Goal: Task Accomplishment & Management: Use online tool/utility

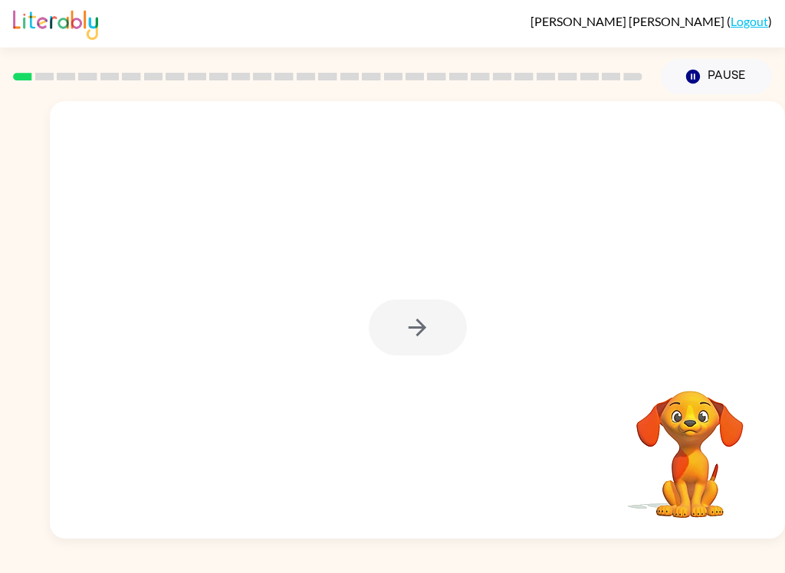
click at [409, 336] on div at bounding box center [418, 328] width 98 height 56
click at [688, 76] on icon "button" at bounding box center [693, 77] width 14 height 14
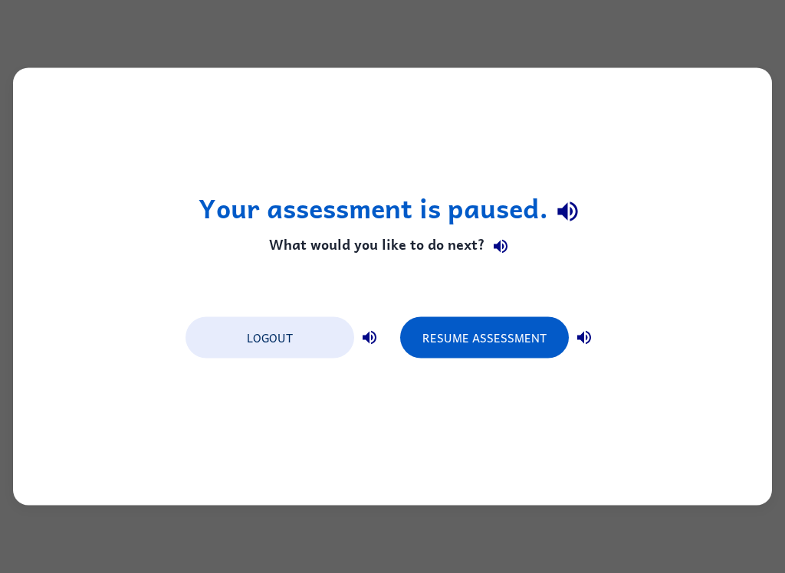
click at [502, 338] on button "Resume Assessment" at bounding box center [484, 337] width 169 height 41
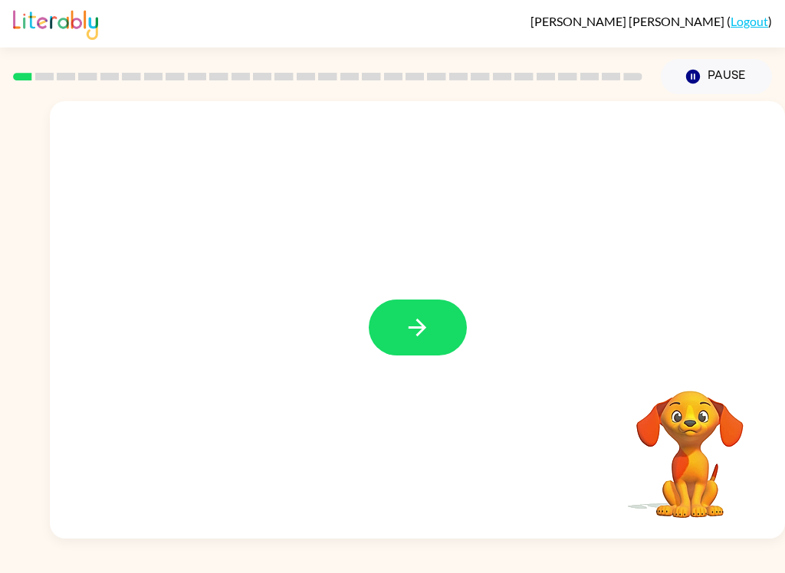
click at [415, 297] on div at bounding box center [417, 320] width 735 height 438
click at [412, 311] on button "button" at bounding box center [418, 328] width 98 height 56
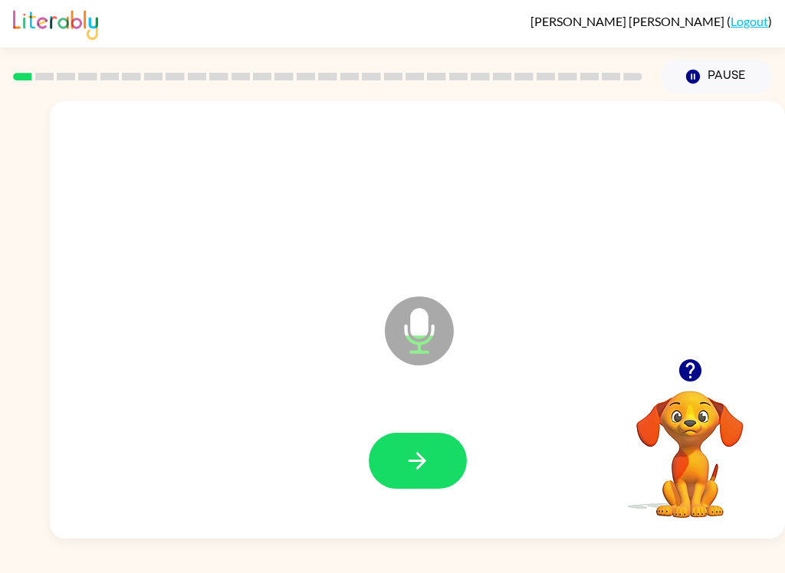
click at [429, 458] on icon "button" at bounding box center [417, 461] width 27 height 27
click at [379, 474] on button "button" at bounding box center [418, 461] width 98 height 56
click at [424, 449] on icon "button" at bounding box center [417, 461] width 27 height 27
click at [403, 471] on button "button" at bounding box center [418, 461] width 98 height 56
click at [397, 438] on button "button" at bounding box center [418, 461] width 98 height 56
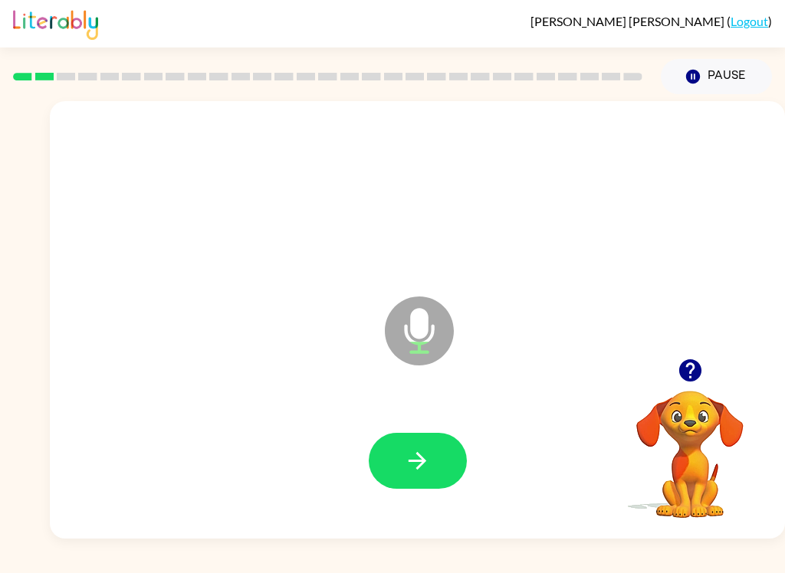
click at [390, 473] on button "button" at bounding box center [418, 461] width 98 height 56
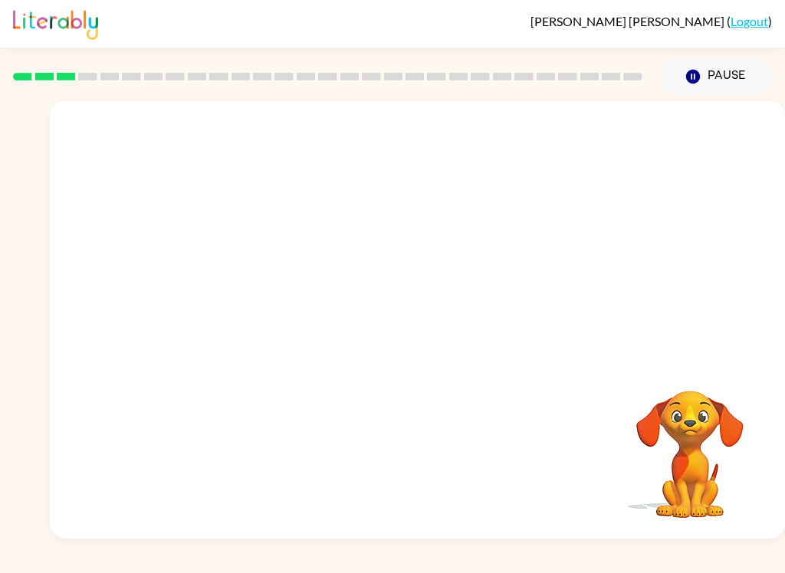
click at [698, 80] on icon "button" at bounding box center [693, 77] width 14 height 14
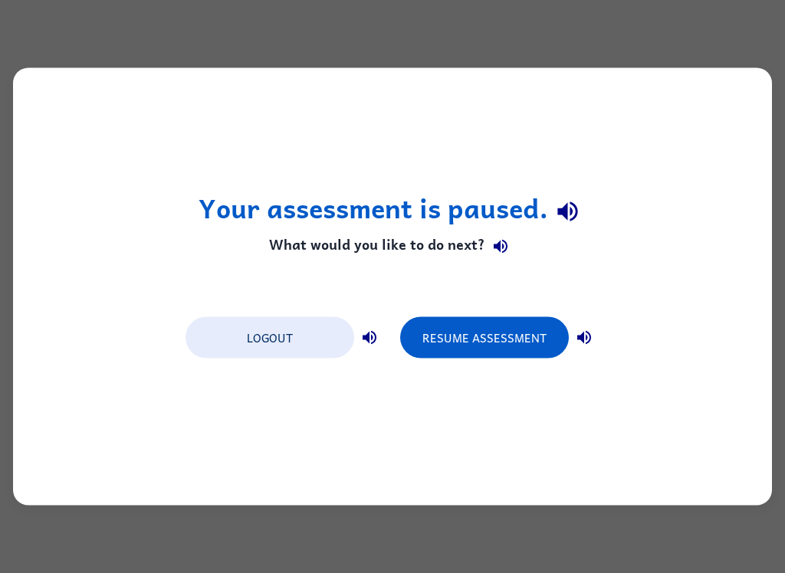
click at [484, 341] on button "Resume Assessment" at bounding box center [484, 337] width 169 height 41
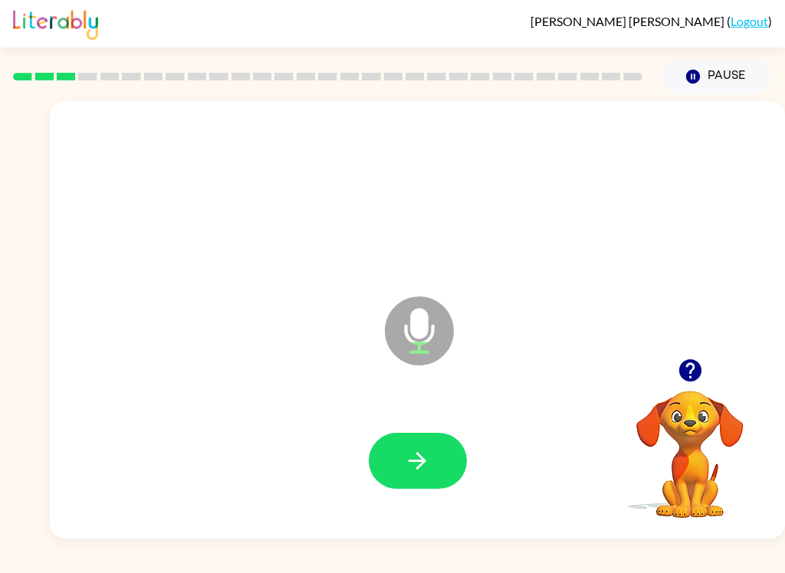
click at [371, 464] on button "button" at bounding box center [418, 461] width 98 height 56
click at [415, 459] on icon "button" at bounding box center [417, 461] width 27 height 27
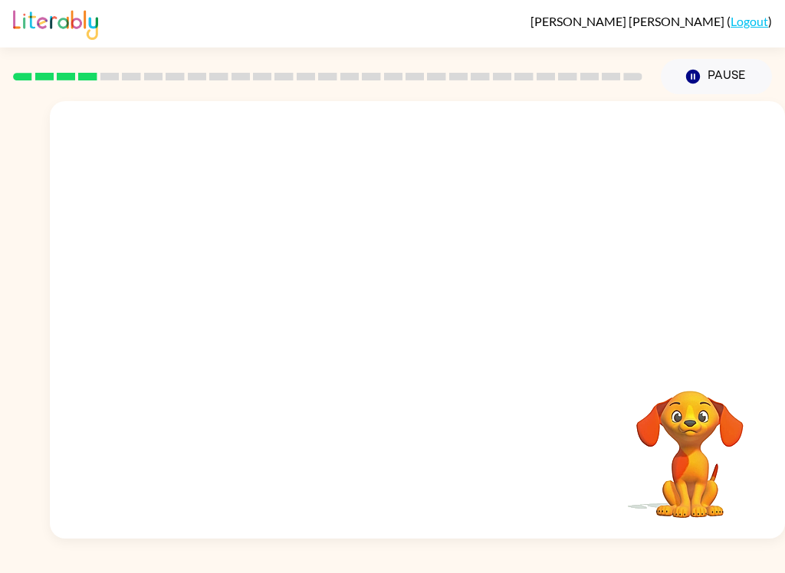
click at [688, 76] on icon "button" at bounding box center [693, 77] width 14 height 14
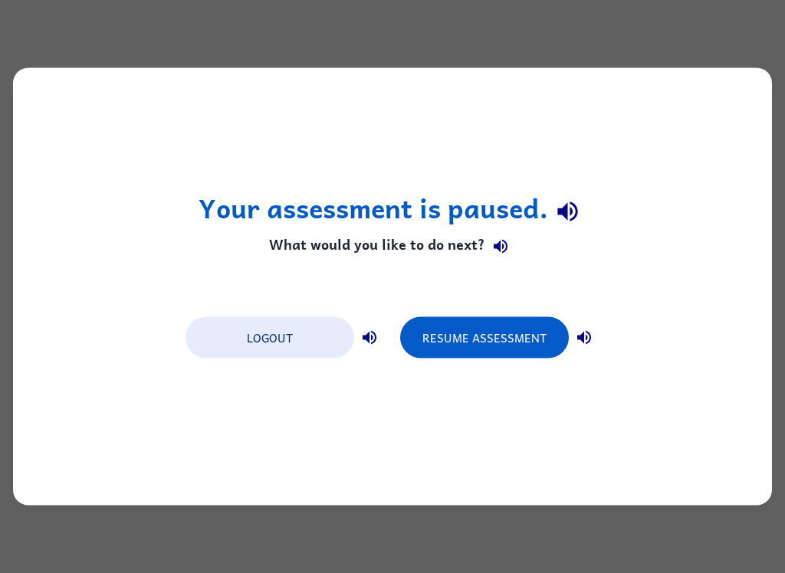
click at [486, 340] on button "Resume Assessment" at bounding box center [484, 337] width 169 height 41
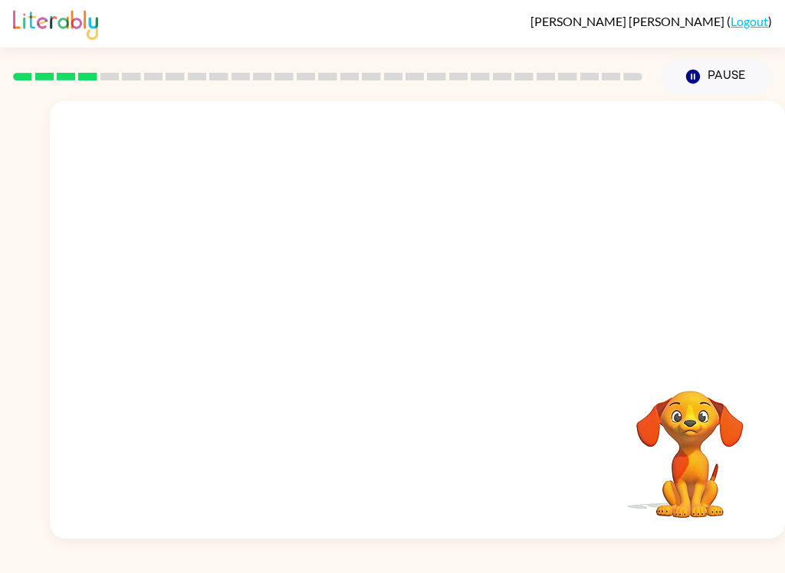
click at [667, 426] on video "Your browser must support playing .mp4 files to use Literably. Please try using…" at bounding box center [689, 443] width 153 height 153
click at [666, 426] on video "Your browser must support playing .mp4 files to use Literably. Please try using…" at bounding box center [689, 443] width 153 height 153
click at [677, 448] on video "Your browser must support playing .mp4 files to use Literably. Please try using…" at bounding box center [689, 443] width 153 height 153
click at [338, 274] on div at bounding box center [380, 292] width 631 height 55
click at [713, 73] on button "Pause Pause" at bounding box center [716, 76] width 111 height 35
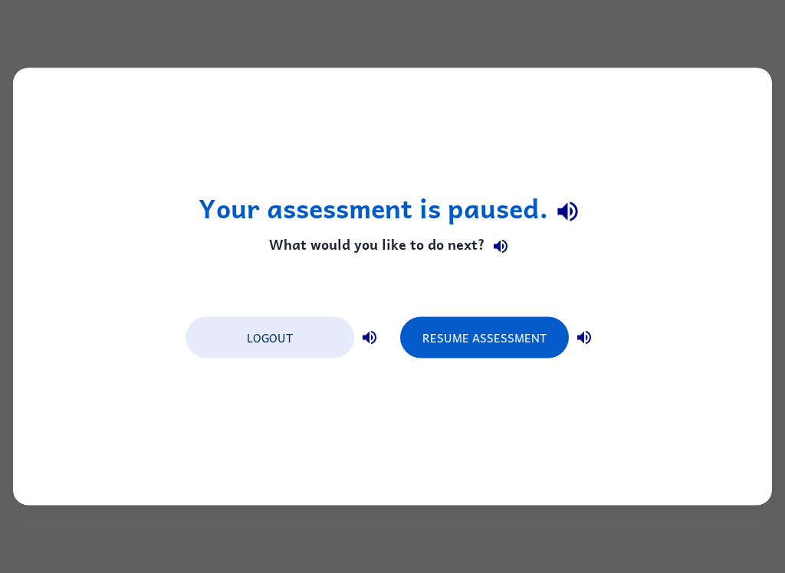
click at [490, 346] on button "Resume Assessment" at bounding box center [484, 337] width 169 height 41
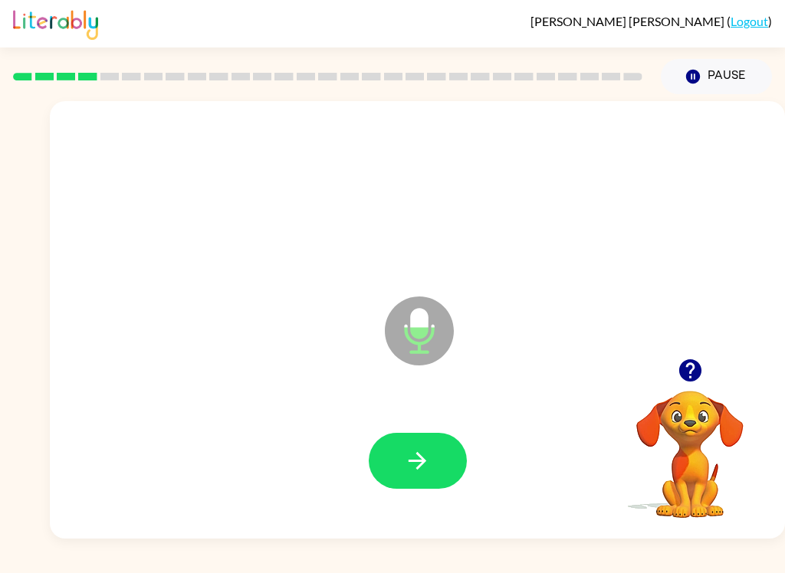
click at [408, 472] on icon "button" at bounding box center [417, 461] width 27 height 27
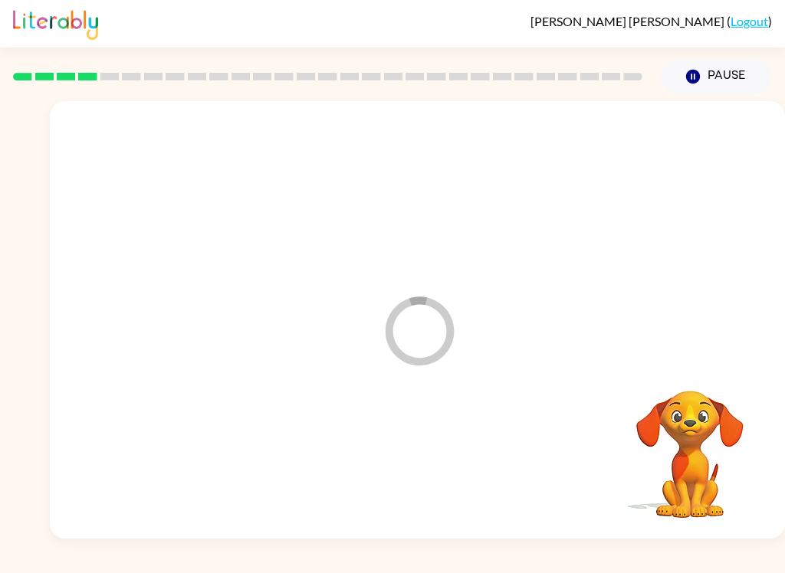
click at [407, 472] on div at bounding box center [417, 462] width 704 height 126
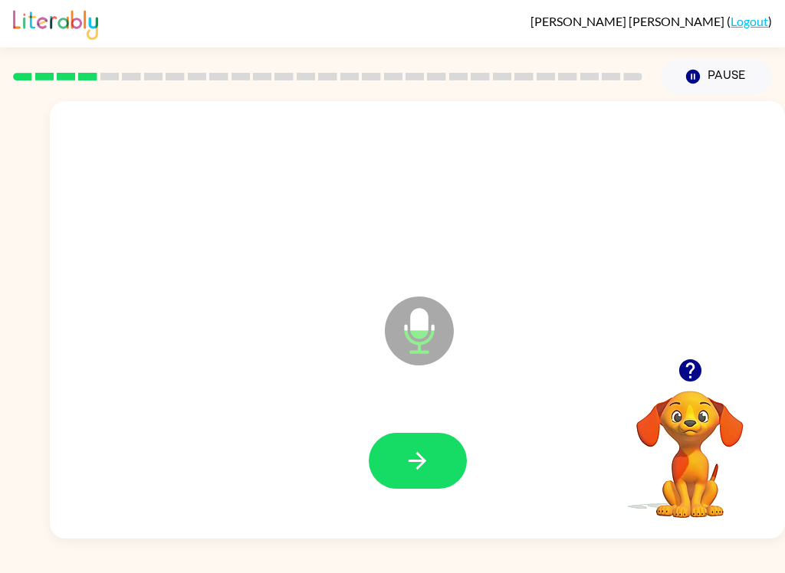
click at [409, 475] on button "button" at bounding box center [418, 461] width 98 height 56
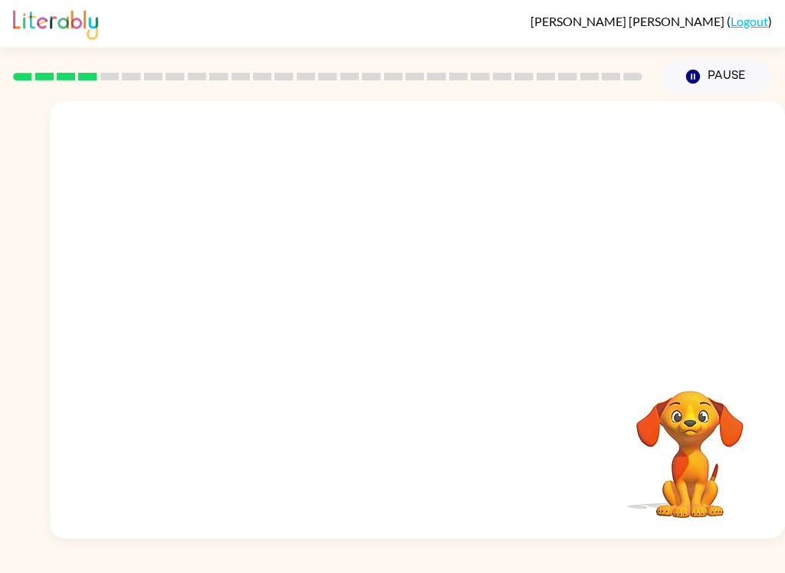
click at [697, 84] on icon "Pause" at bounding box center [692, 76] width 17 height 17
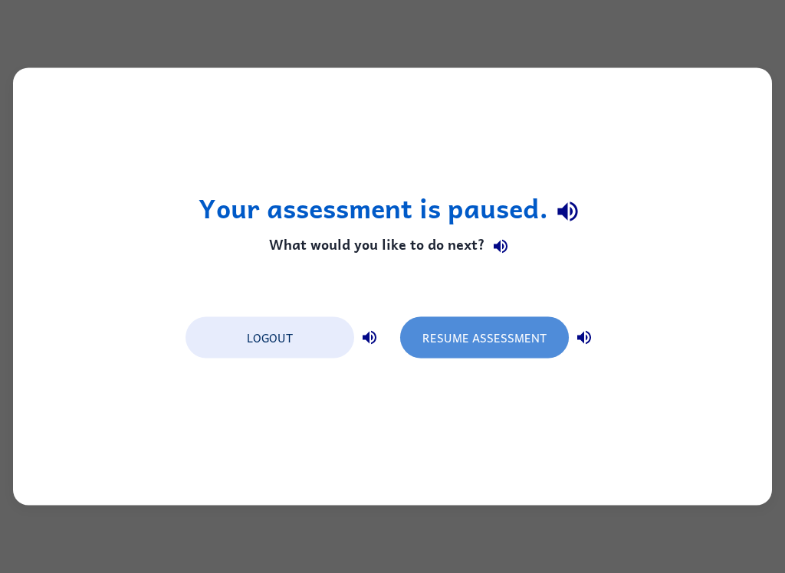
click at [498, 341] on button "Resume Assessment" at bounding box center [484, 337] width 169 height 41
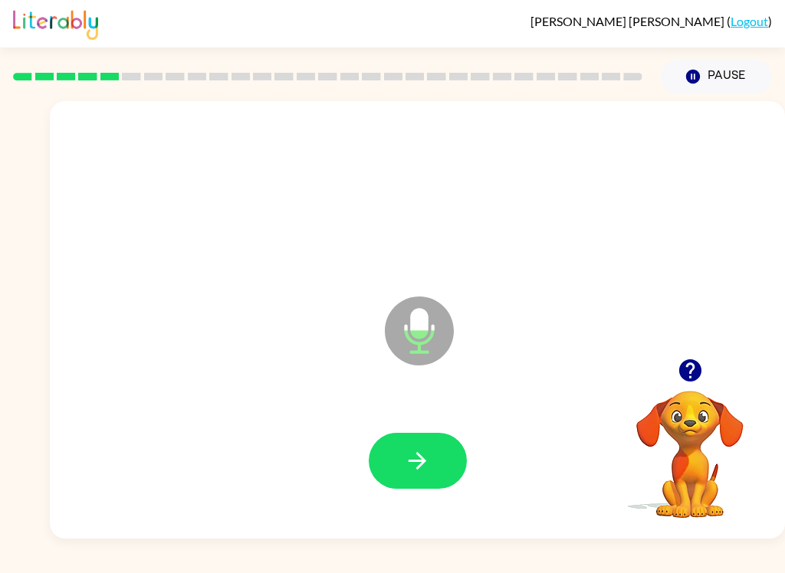
click at [443, 463] on button "button" at bounding box center [418, 461] width 98 height 56
click at [452, 468] on button "button" at bounding box center [418, 461] width 98 height 56
click at [428, 470] on icon "button" at bounding box center [417, 461] width 27 height 27
click at [425, 467] on icon "button" at bounding box center [417, 461] width 27 height 27
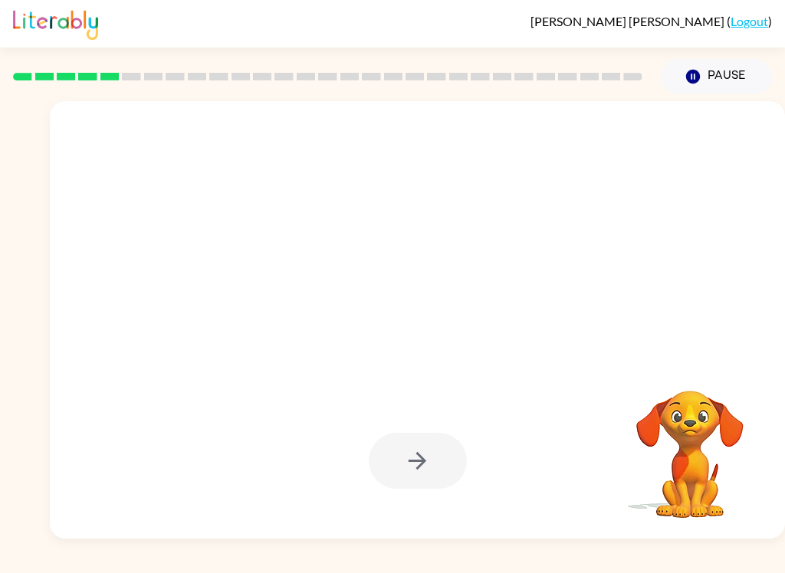
click at [418, 462] on div at bounding box center [418, 461] width 98 height 56
click at [399, 448] on div at bounding box center [418, 461] width 98 height 56
click at [405, 470] on div at bounding box center [418, 461] width 98 height 56
click at [401, 476] on div at bounding box center [418, 461] width 98 height 56
click at [713, 61] on button "Pause Pause" at bounding box center [716, 76] width 111 height 35
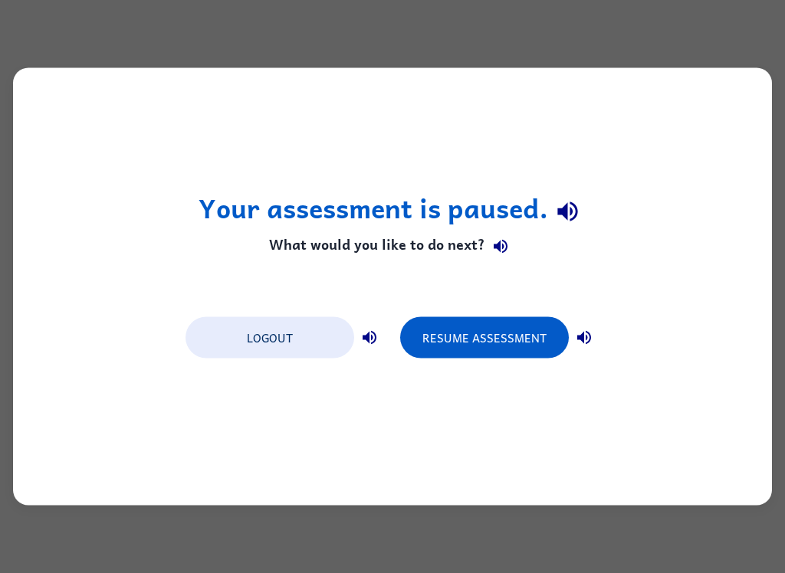
click at [508, 334] on button "Resume Assessment" at bounding box center [484, 337] width 169 height 41
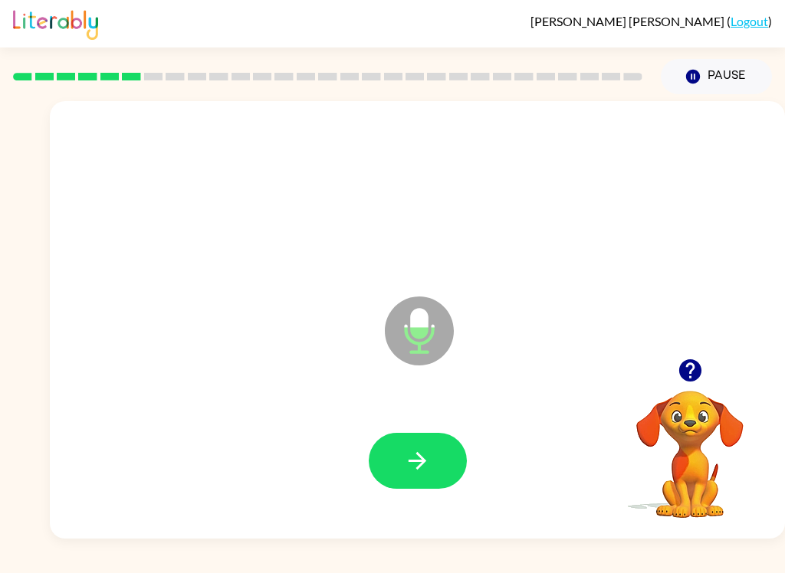
click at [439, 488] on button "button" at bounding box center [418, 461] width 98 height 56
click at [413, 462] on icon "button" at bounding box center [417, 461] width 18 height 18
click at [433, 466] on button "button" at bounding box center [418, 461] width 98 height 56
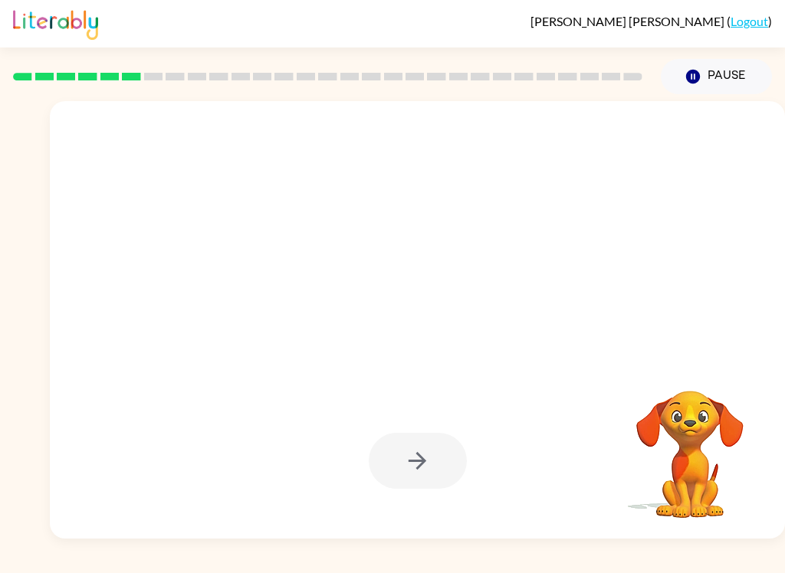
click at [438, 434] on div at bounding box center [418, 461] width 98 height 56
click at [420, 473] on div at bounding box center [418, 461] width 98 height 56
click at [414, 483] on div at bounding box center [418, 461] width 98 height 56
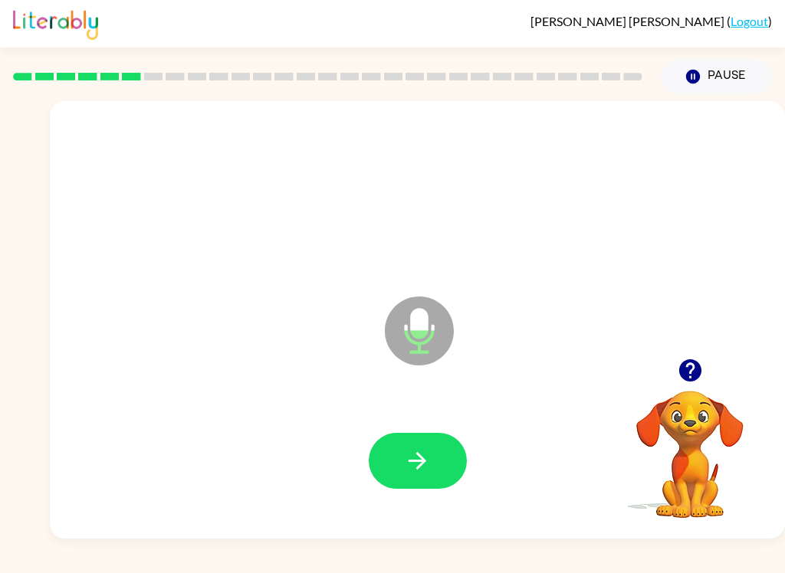
click at [435, 471] on button "button" at bounding box center [418, 461] width 98 height 56
click at [384, 487] on button "button" at bounding box center [418, 461] width 98 height 56
click at [407, 474] on icon "button" at bounding box center [417, 461] width 27 height 27
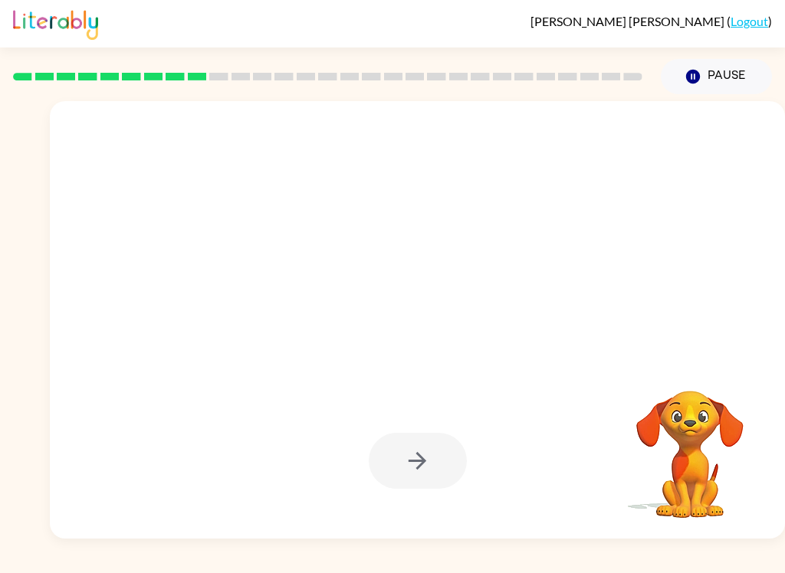
click at [712, 91] on button "Pause Pause" at bounding box center [716, 76] width 111 height 35
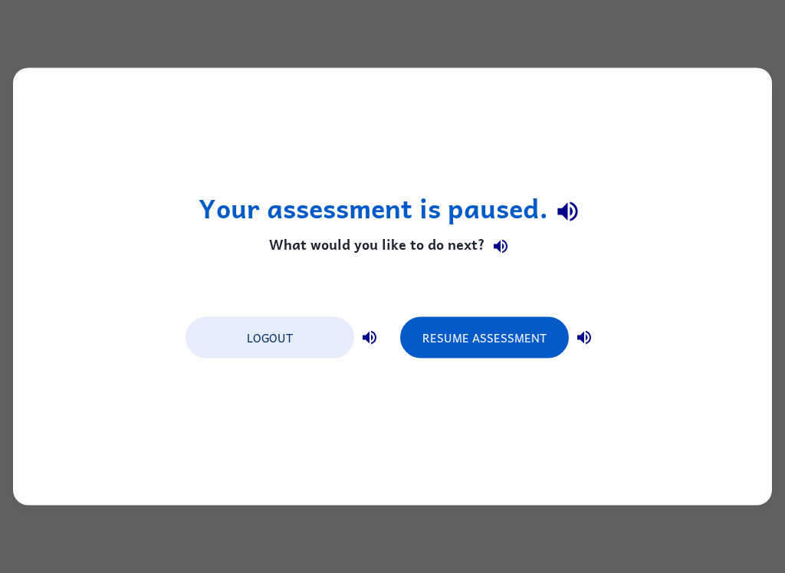
click at [515, 309] on div "Logout Resume Assessment" at bounding box center [392, 336] width 429 height 58
click at [507, 328] on button "Resume Assessment" at bounding box center [484, 337] width 169 height 41
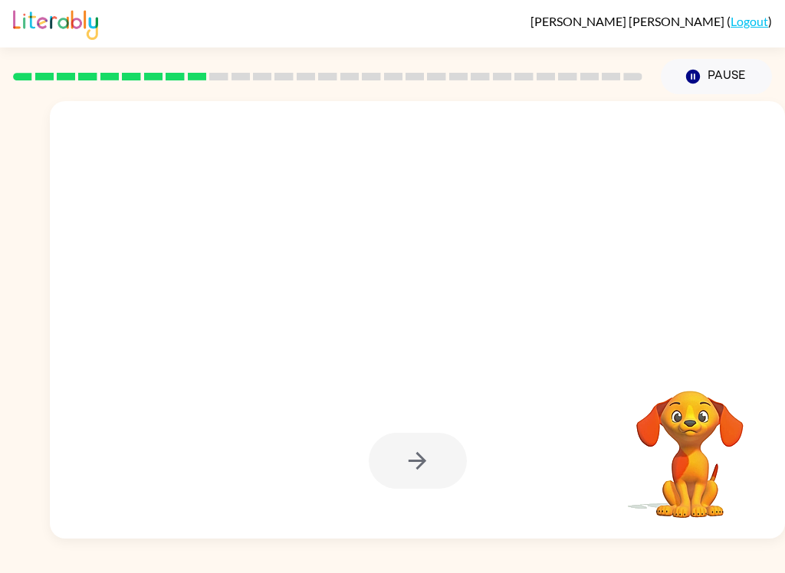
click at [681, 90] on button "Pause Pause" at bounding box center [716, 76] width 111 height 35
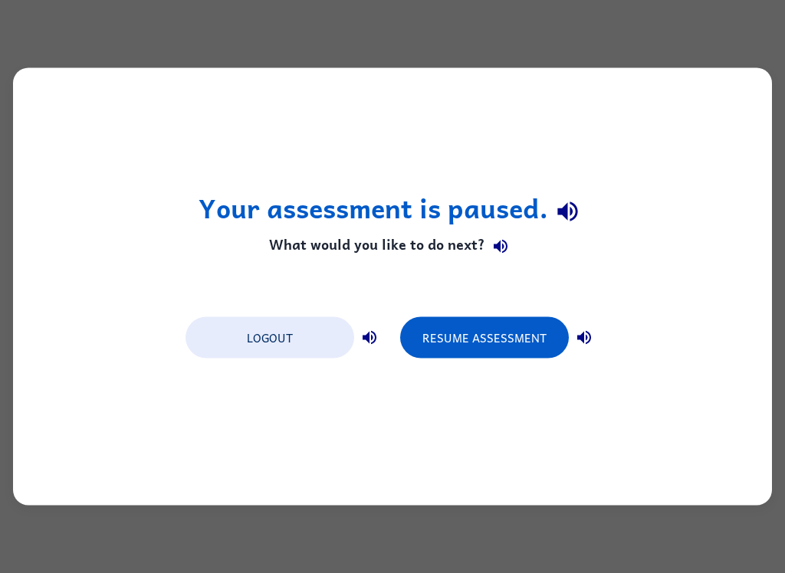
click at [542, 324] on button "Resume Assessment" at bounding box center [484, 337] width 169 height 41
click at [554, 344] on button "Resume Assessment" at bounding box center [484, 337] width 169 height 41
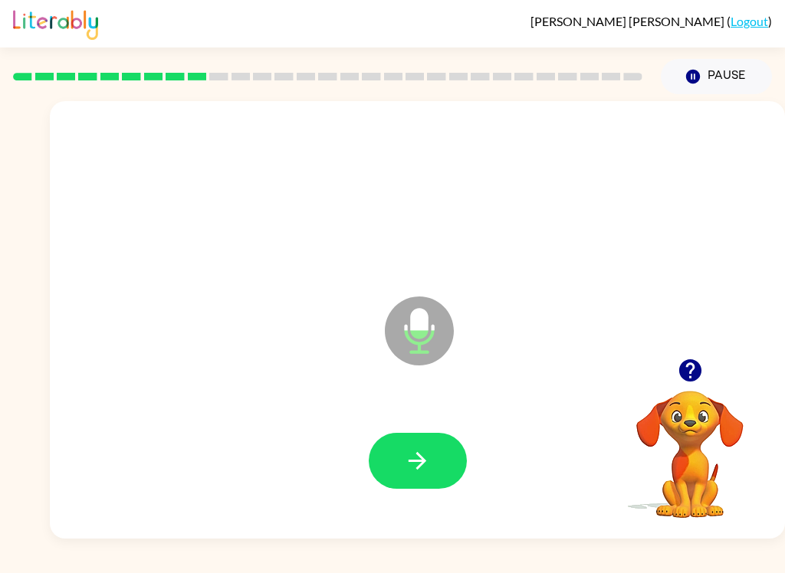
click at [453, 467] on button "button" at bounding box center [418, 461] width 98 height 56
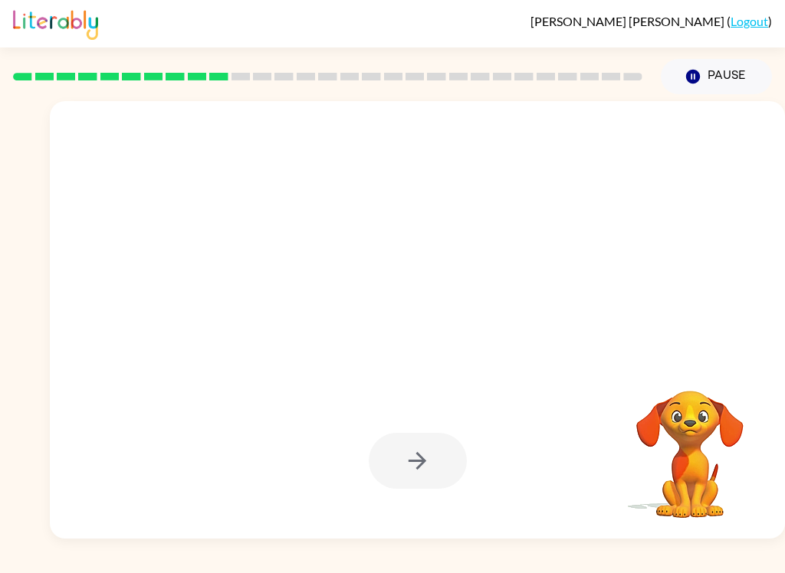
click at [671, 460] on video "Your browser must support playing .mp4 files to use Literably. Please try using…" at bounding box center [689, 443] width 153 height 153
click at [394, 454] on div at bounding box center [418, 461] width 98 height 56
click at [663, 445] on video "Your browser must support playing .mp4 files to use Literably. Please try using…" at bounding box center [689, 443] width 153 height 153
click at [662, 445] on video "Your browser must support playing .mp4 files to use Literably. Please try using…" at bounding box center [689, 443] width 153 height 153
click at [677, 471] on video "Your browser must support playing .mp4 files to use Literably. Please try using…" at bounding box center [689, 443] width 153 height 153
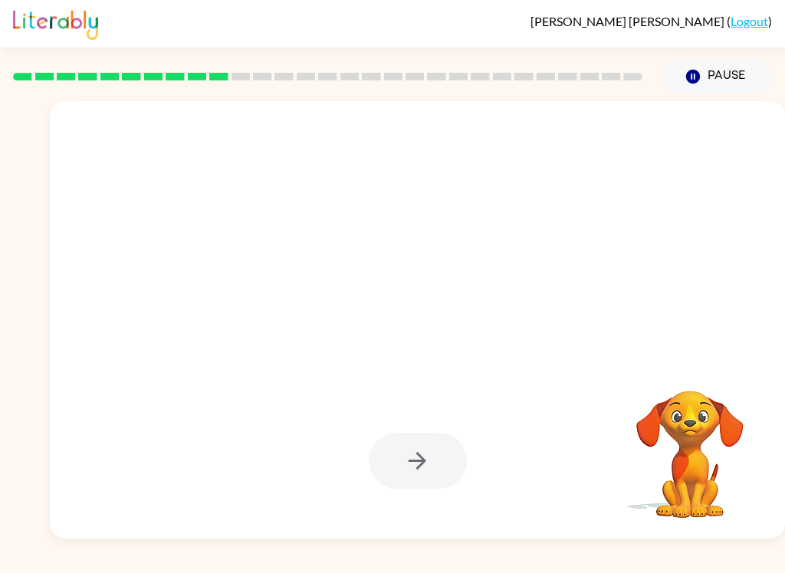
click at [413, 455] on div at bounding box center [418, 461] width 98 height 56
click at [720, 82] on button "Pause Pause" at bounding box center [716, 76] width 111 height 35
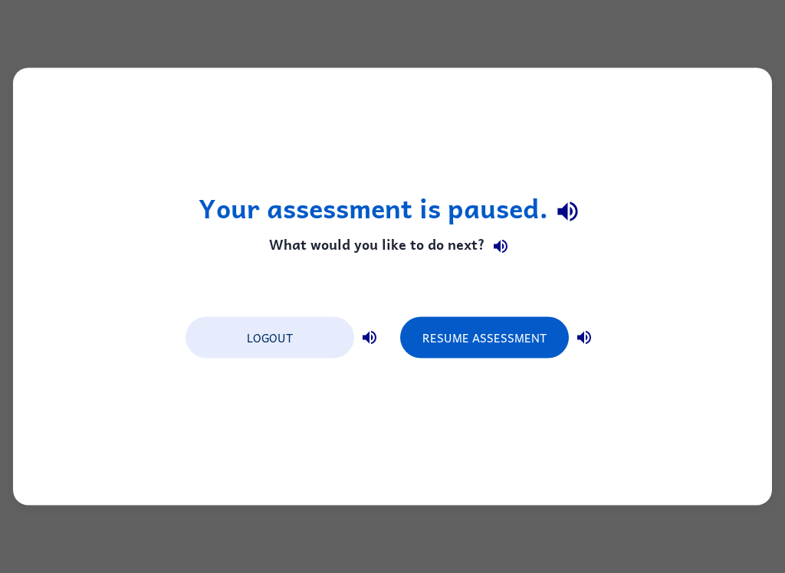
click at [471, 332] on button "Resume Assessment" at bounding box center [484, 337] width 169 height 41
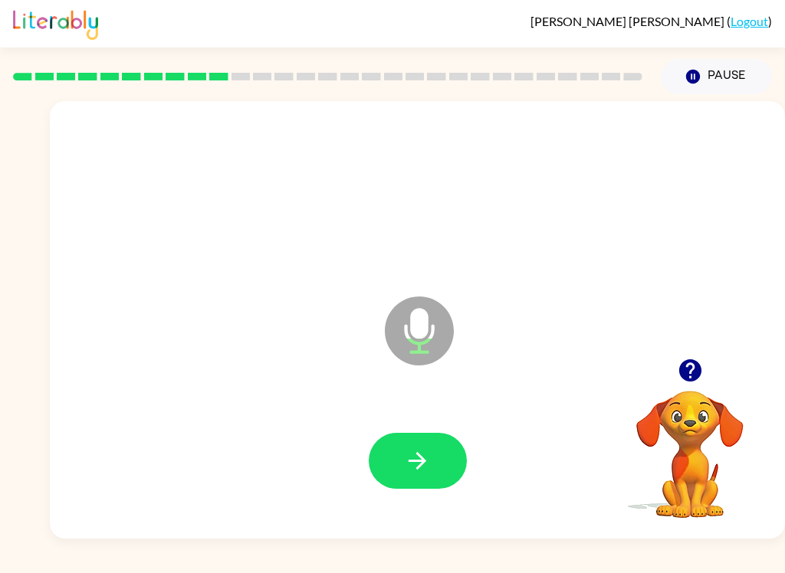
click at [418, 454] on icon "button" at bounding box center [417, 461] width 18 height 18
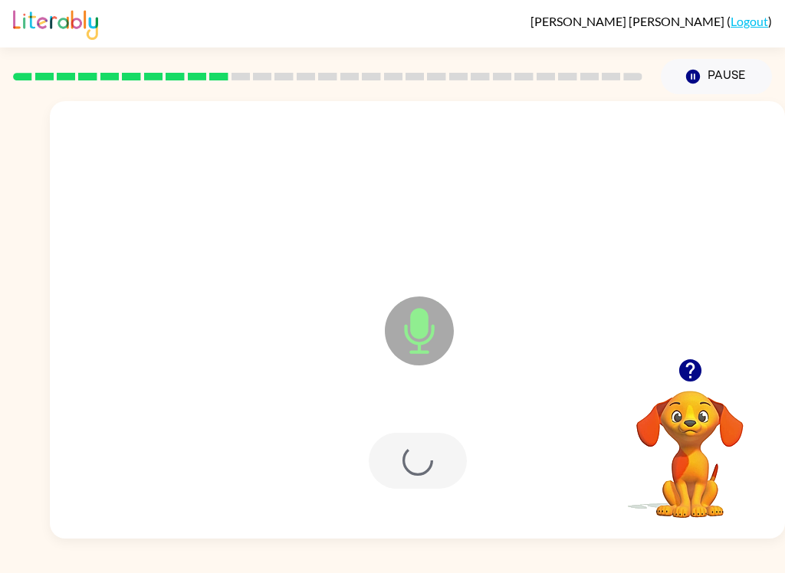
click at [418, 454] on div at bounding box center [418, 461] width 98 height 56
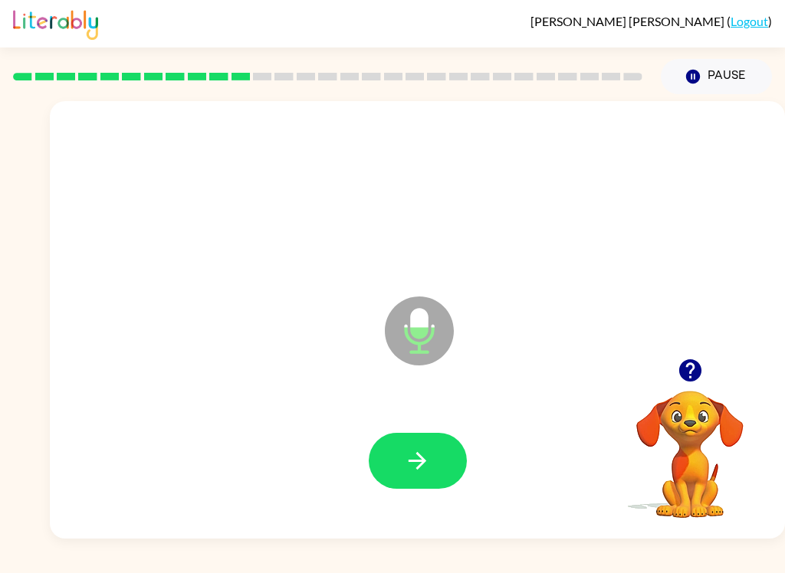
click at [383, 454] on button "button" at bounding box center [418, 461] width 98 height 56
click at [390, 471] on button "button" at bounding box center [418, 461] width 98 height 56
click at [451, 448] on button "button" at bounding box center [418, 461] width 98 height 56
click at [381, 487] on div at bounding box center [418, 461] width 98 height 56
click at [448, 472] on button "button" at bounding box center [418, 461] width 98 height 56
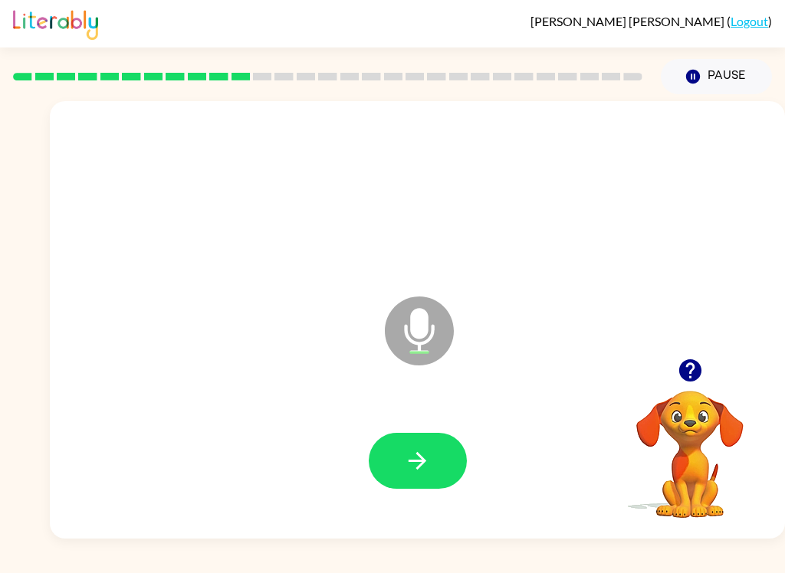
click at [398, 497] on div at bounding box center [417, 462] width 704 height 126
click at [418, 507] on div at bounding box center [417, 462] width 704 height 126
click at [430, 483] on button "button" at bounding box center [418, 461] width 98 height 56
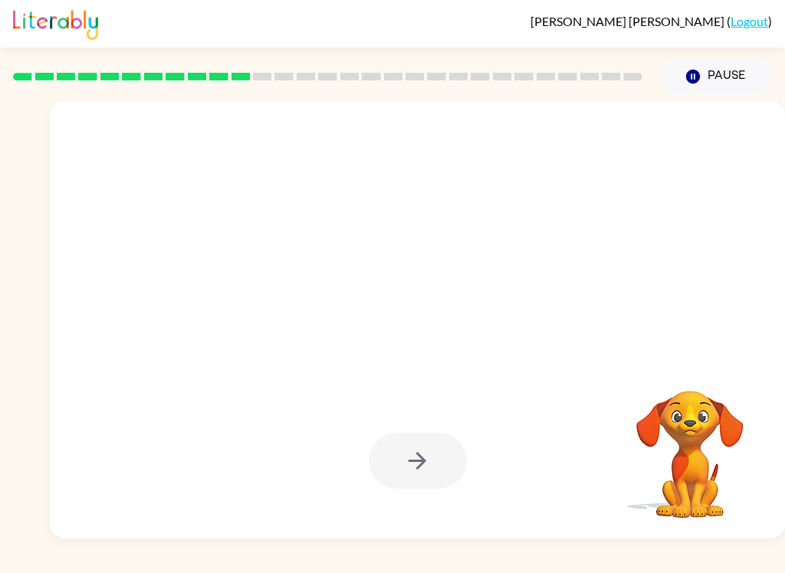
click at [433, 443] on div at bounding box center [418, 461] width 98 height 56
click at [402, 482] on div at bounding box center [418, 461] width 98 height 56
click at [725, 83] on button "Pause Pause" at bounding box center [716, 76] width 111 height 35
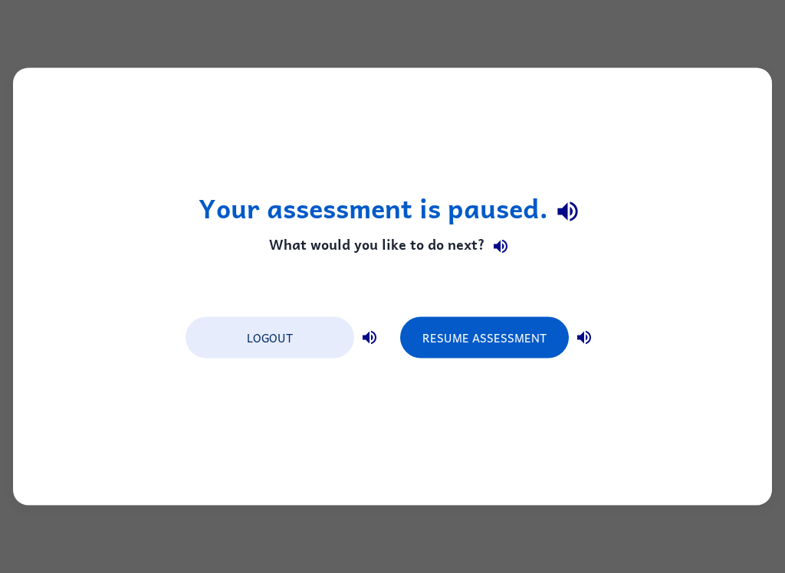
click at [488, 329] on button "Resume Assessment" at bounding box center [484, 337] width 169 height 41
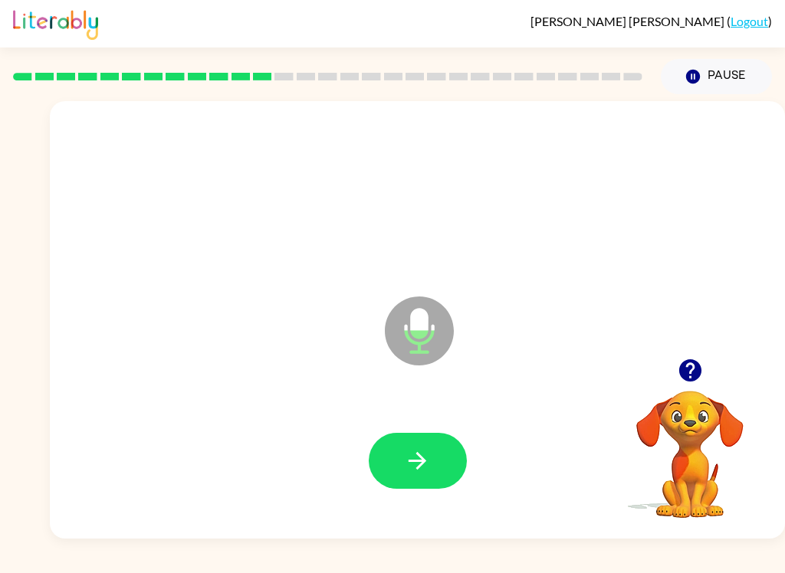
click at [384, 477] on button "button" at bounding box center [418, 461] width 98 height 56
click at [464, 471] on button "button" at bounding box center [418, 461] width 98 height 56
click at [402, 489] on button "button" at bounding box center [418, 461] width 98 height 56
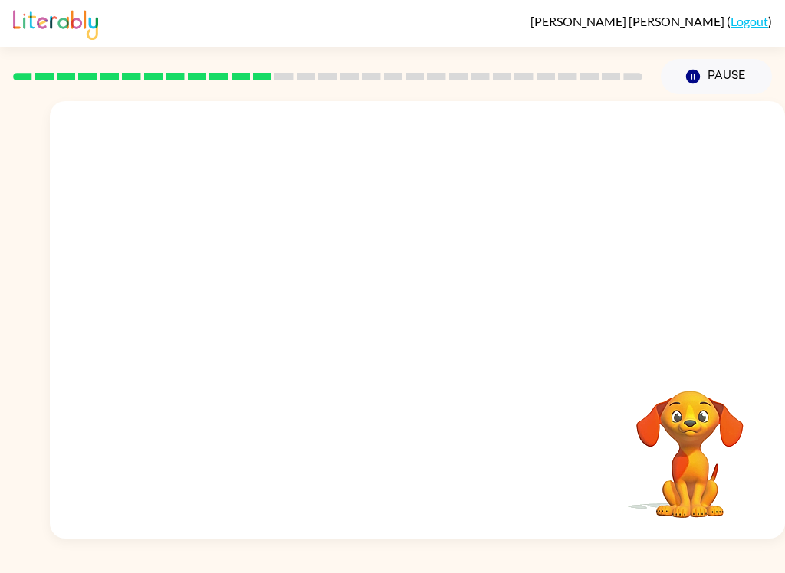
click at [719, 80] on button "Pause Pause" at bounding box center [716, 76] width 111 height 35
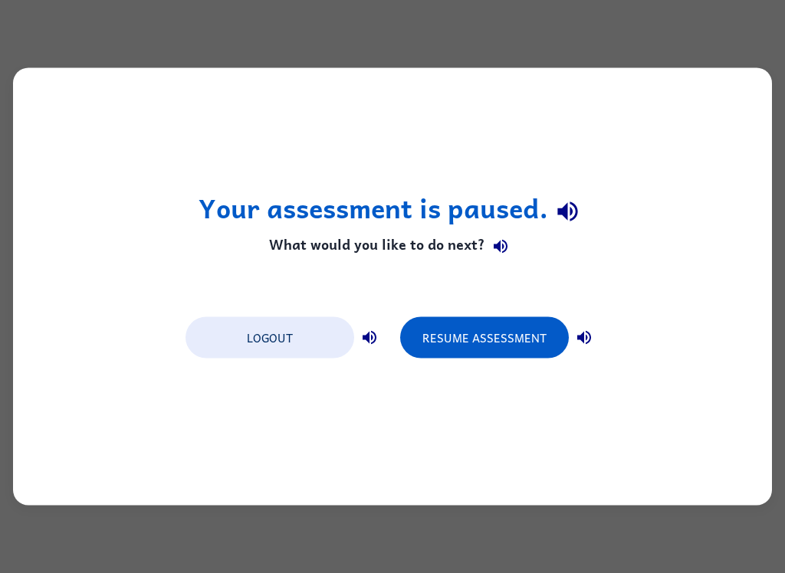
click at [464, 340] on button "Resume Assessment" at bounding box center [484, 337] width 169 height 41
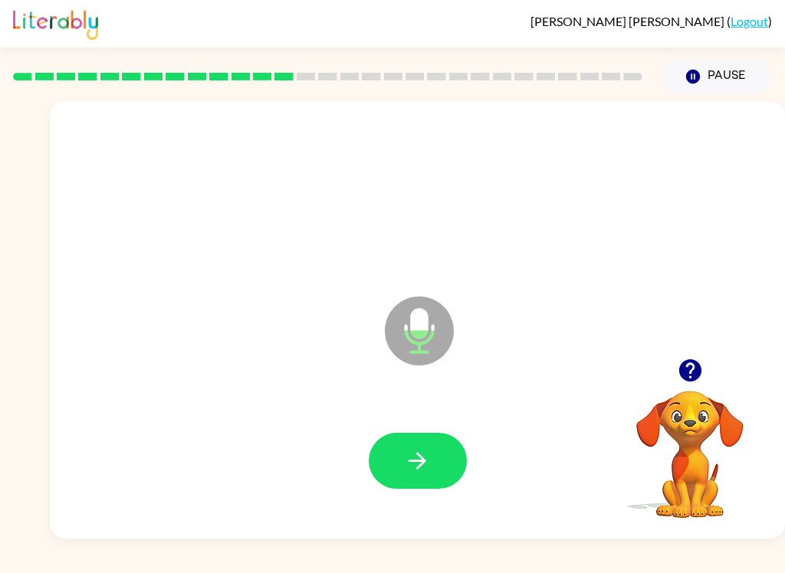
click at [726, 77] on button "Pause Pause" at bounding box center [716, 76] width 111 height 35
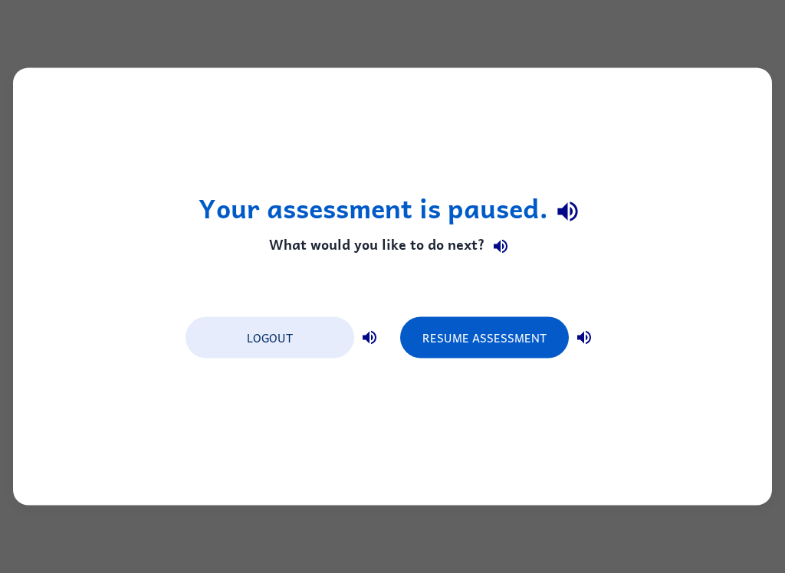
click at [492, 336] on button "Resume Assessment" at bounding box center [484, 337] width 169 height 41
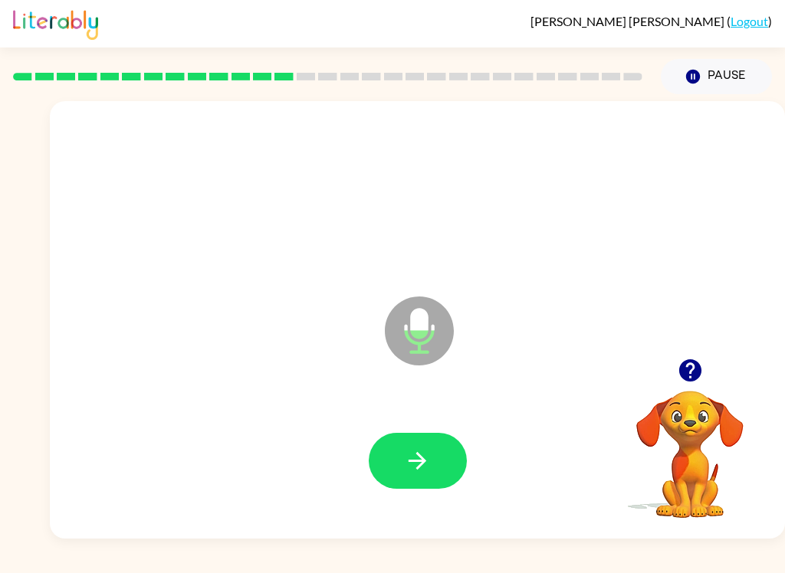
click at [379, 451] on button "button" at bounding box center [418, 461] width 98 height 56
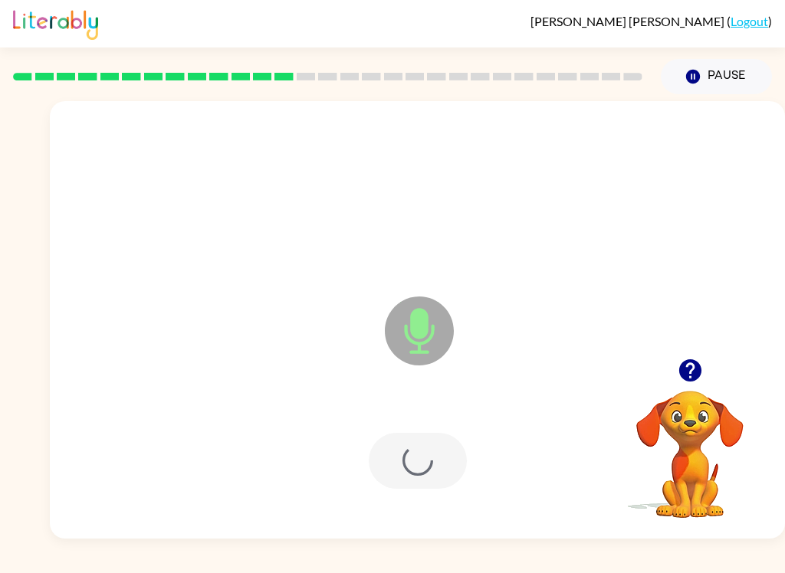
click at [379, 451] on div at bounding box center [418, 461] width 98 height 56
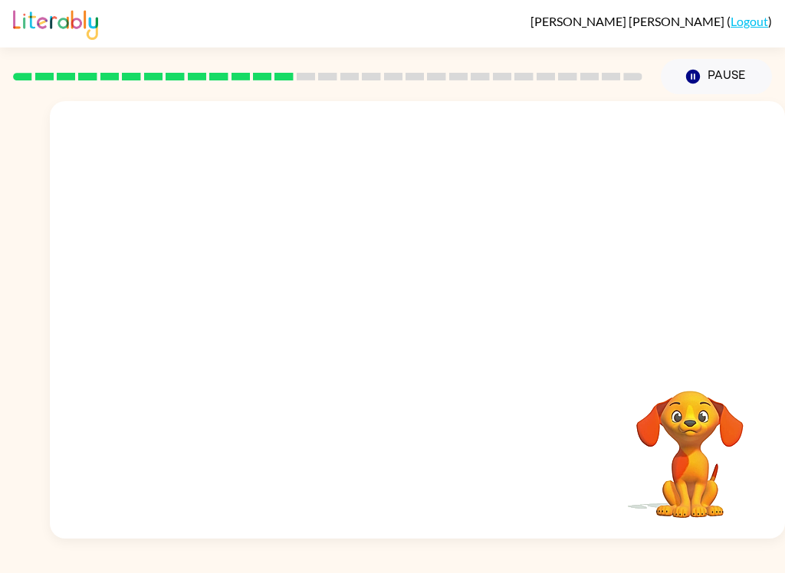
click at [720, 80] on button "Pause Pause" at bounding box center [716, 76] width 111 height 35
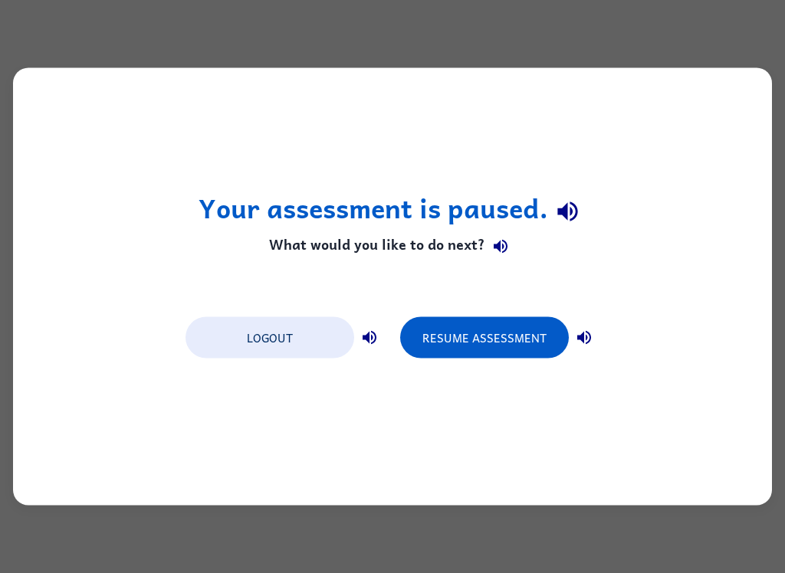
click at [476, 331] on button "Resume Assessment" at bounding box center [484, 337] width 169 height 41
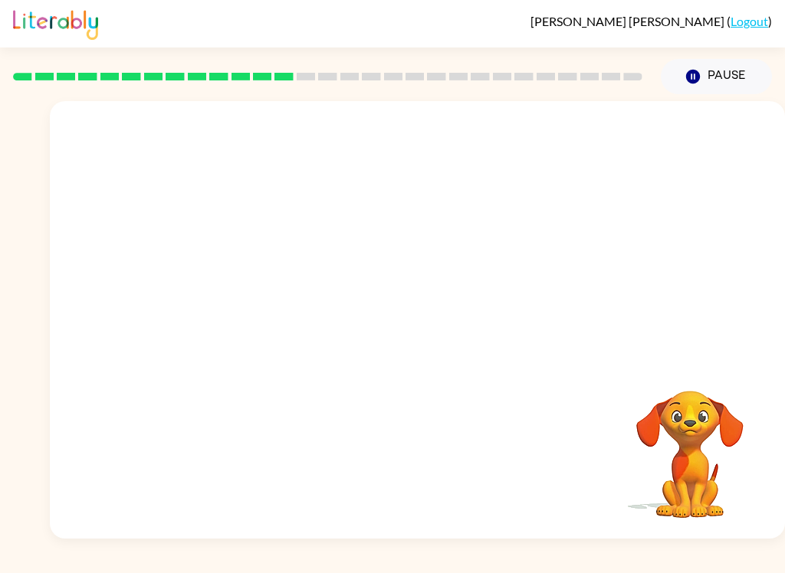
click at [706, 84] on button "Pause Pause" at bounding box center [716, 76] width 111 height 35
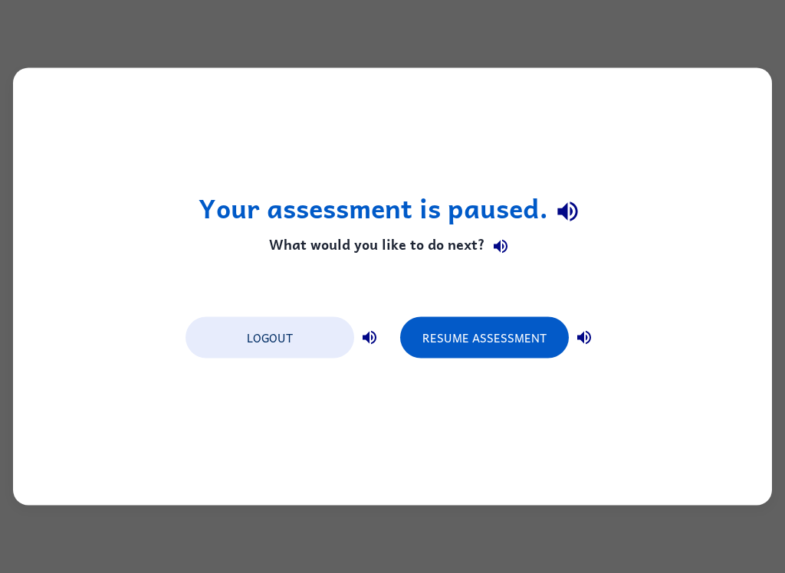
click at [444, 343] on button "Resume Assessment" at bounding box center [484, 337] width 169 height 41
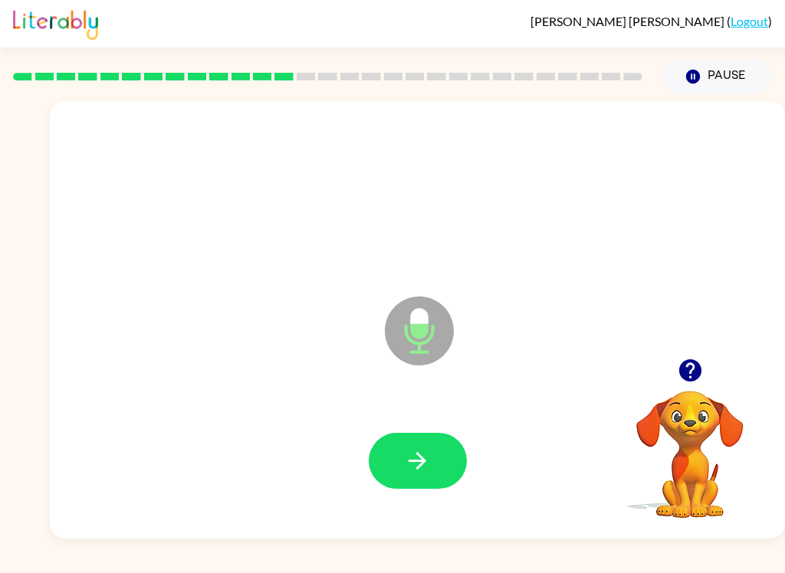
click at [423, 462] on icon "button" at bounding box center [417, 461] width 18 height 18
click at [392, 467] on button "button" at bounding box center [418, 461] width 98 height 56
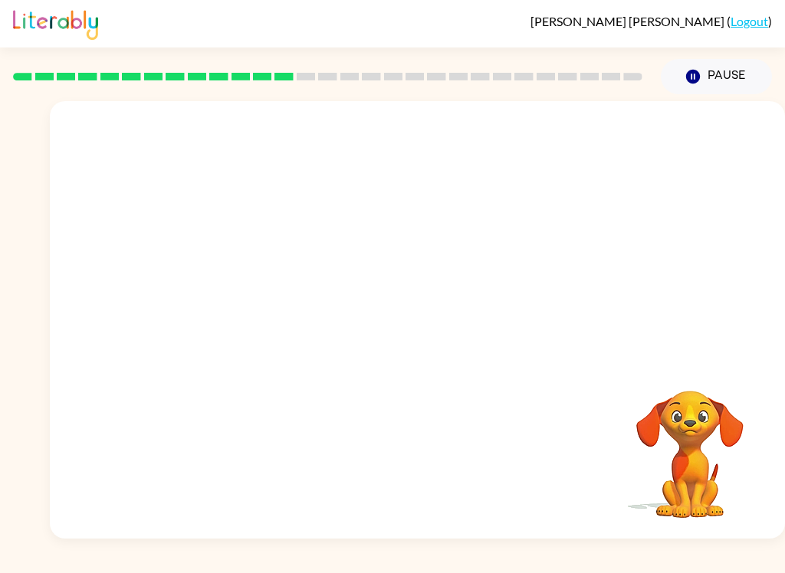
click at [695, 81] on icon "button" at bounding box center [693, 77] width 14 height 14
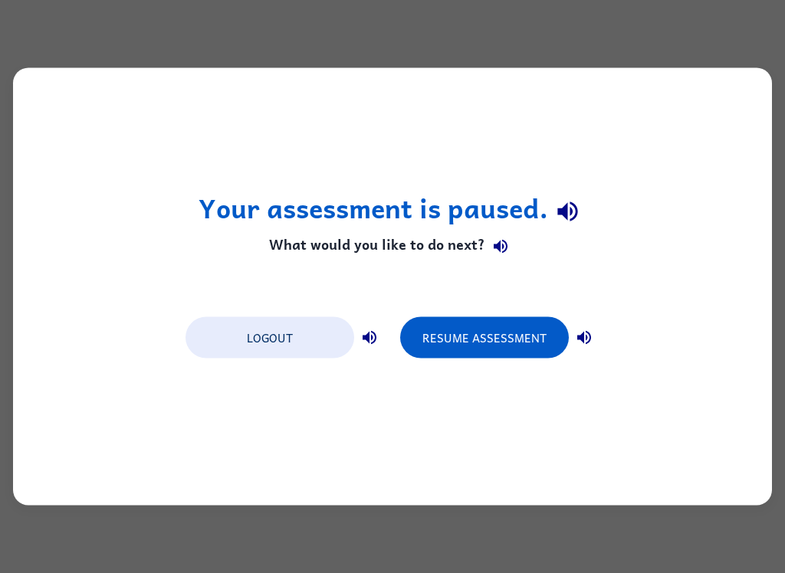
click at [288, 340] on button "Logout" at bounding box center [269, 337] width 169 height 41
